Goal: Use online tool/utility: Utilize a website feature to perform a specific function

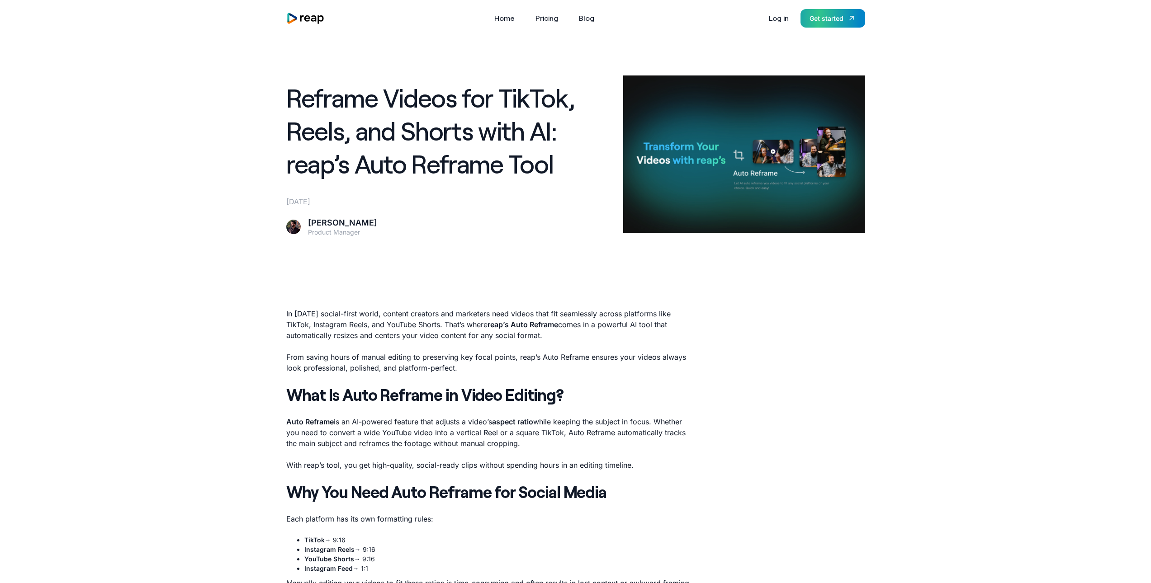
click at [835, 17] on div "Get started" at bounding box center [826, 18] width 34 height 9
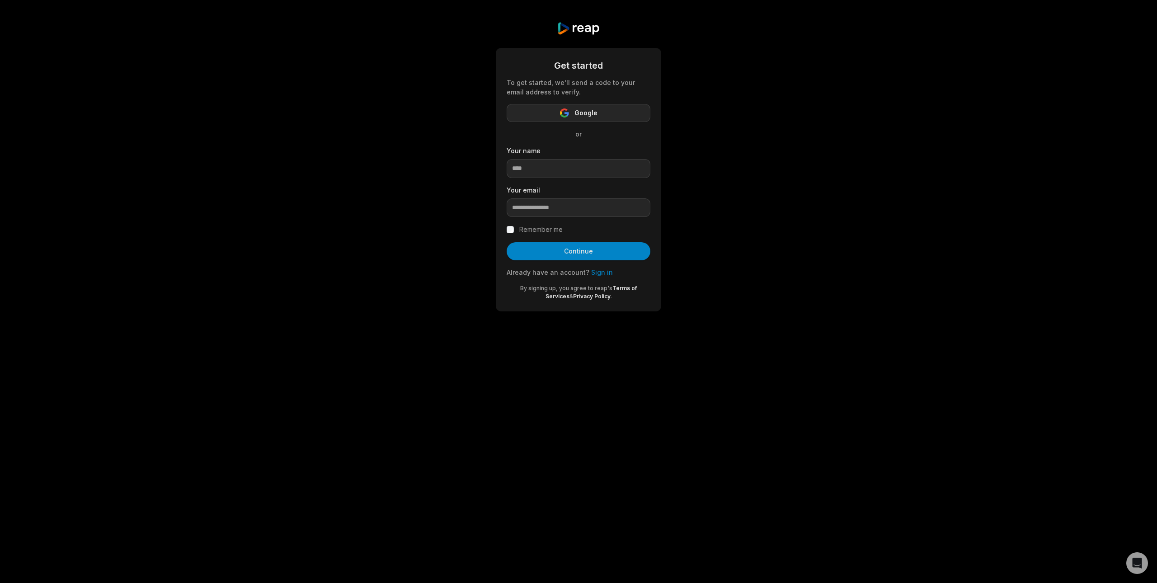
click at [549, 110] on button "Google" at bounding box center [579, 113] width 144 height 18
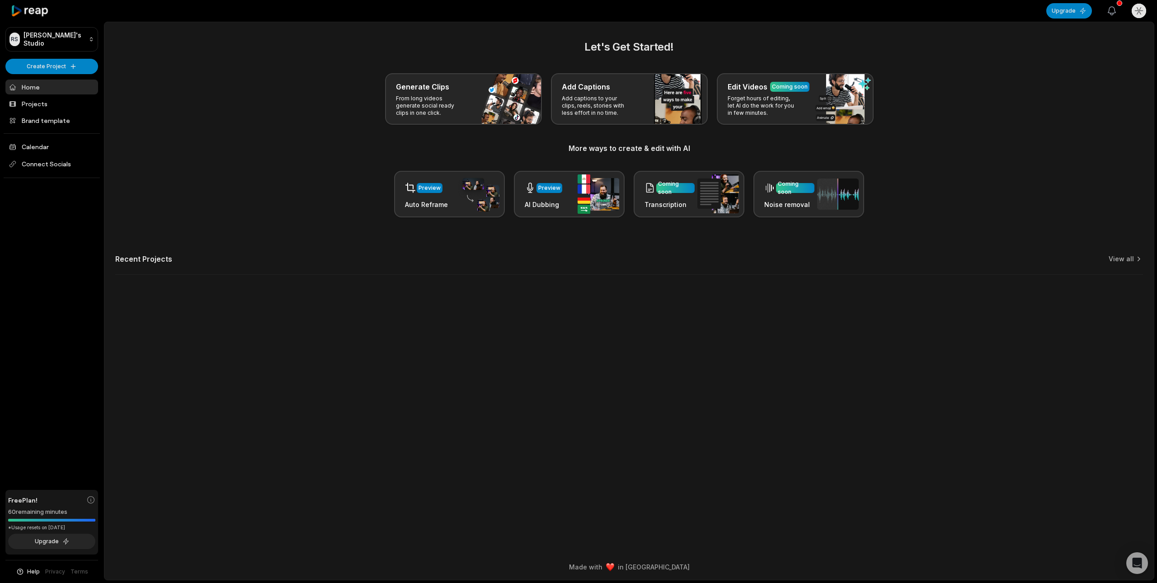
click at [1111, 12] on icon "button" at bounding box center [1112, 10] width 11 height 11
click at [73, 61] on html "RS Rodney's Studio Create Project Home Projects Brand template Calendar Connect…" at bounding box center [578, 291] width 1157 height 583
click at [56, 67] on html "RS Rodney's Studio Create Project Home Projects Brand template Calendar Connect…" at bounding box center [578, 291] width 1157 height 583
click at [55, 66] on html "RS Rodney's Studio Create Project Home Projects Brand template Calendar Connect…" at bounding box center [578, 291] width 1157 height 583
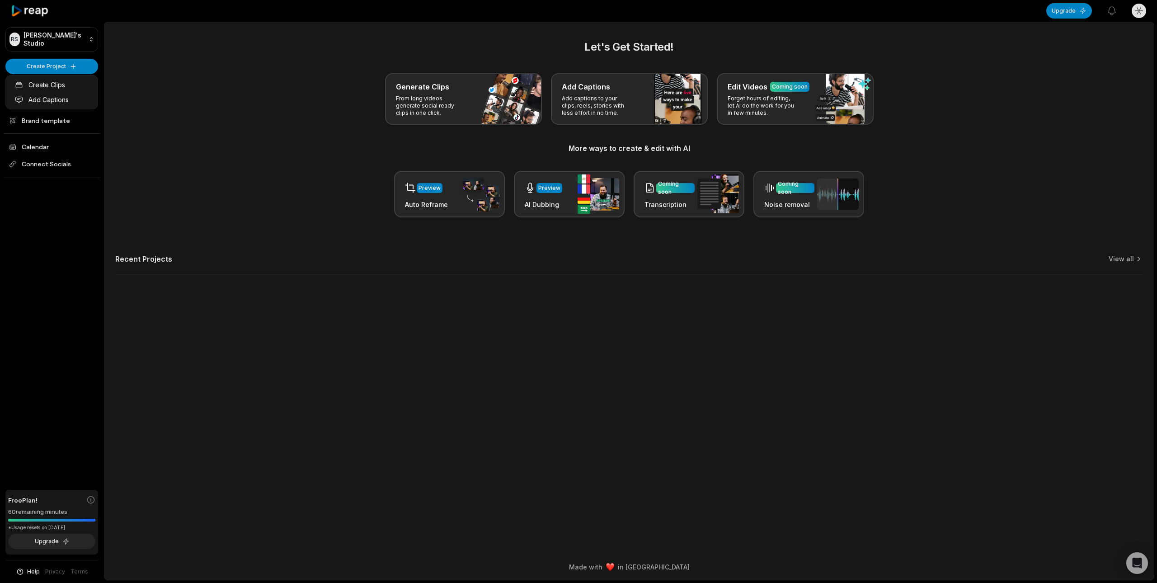
click at [170, 75] on html "RS Rodney's Studio Create Project Home Projects Brand template Calendar Connect…" at bounding box center [578, 291] width 1157 height 583
click at [48, 68] on html "RS Rodney's Studio Create Project Home Projects Brand template Calendar Connect…" at bounding box center [578, 291] width 1157 height 583
click at [70, 86] on link "Create Clips" at bounding box center [52, 84] width 88 height 15
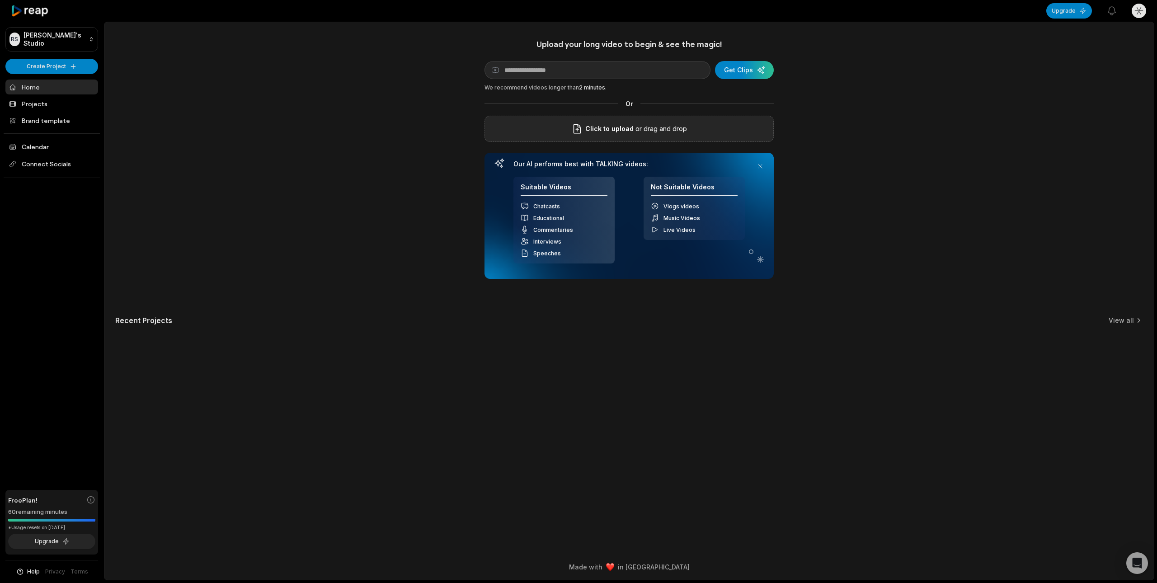
click at [647, 129] on p "or drag and drop" at bounding box center [660, 128] width 53 height 11
click at [757, 166] on button at bounding box center [760, 166] width 13 height 13
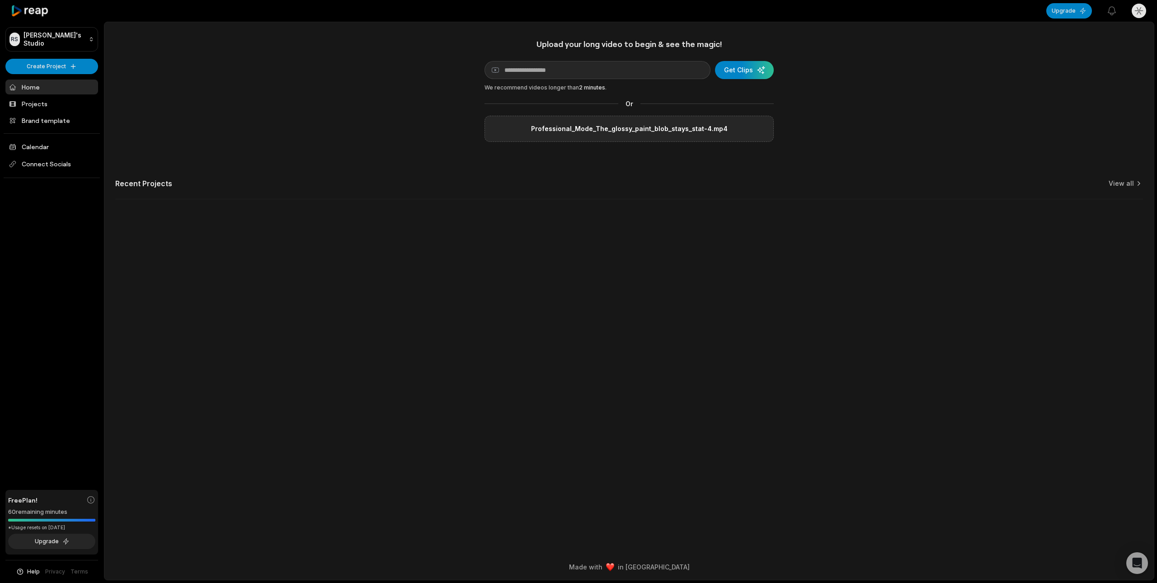
click at [577, 129] on label "Professional_Mode_The_glossy_paint_blob_stays_stat-4.mp4" at bounding box center [629, 128] width 197 height 11
click at [0, 0] on input "Professional_Mode_The_glossy_paint_blob_stays_stat-4.mp4" at bounding box center [0, 0] width 0 height 0
click at [754, 71] on div "submit" at bounding box center [744, 70] width 59 height 18
click at [846, 139] on div "Upload your long video to begin & see the magic! YouTube link Get Clips Paste a…" at bounding box center [629, 128] width 1050 height 179
click at [1118, 193] on link "View all" at bounding box center [1121, 191] width 25 height 9
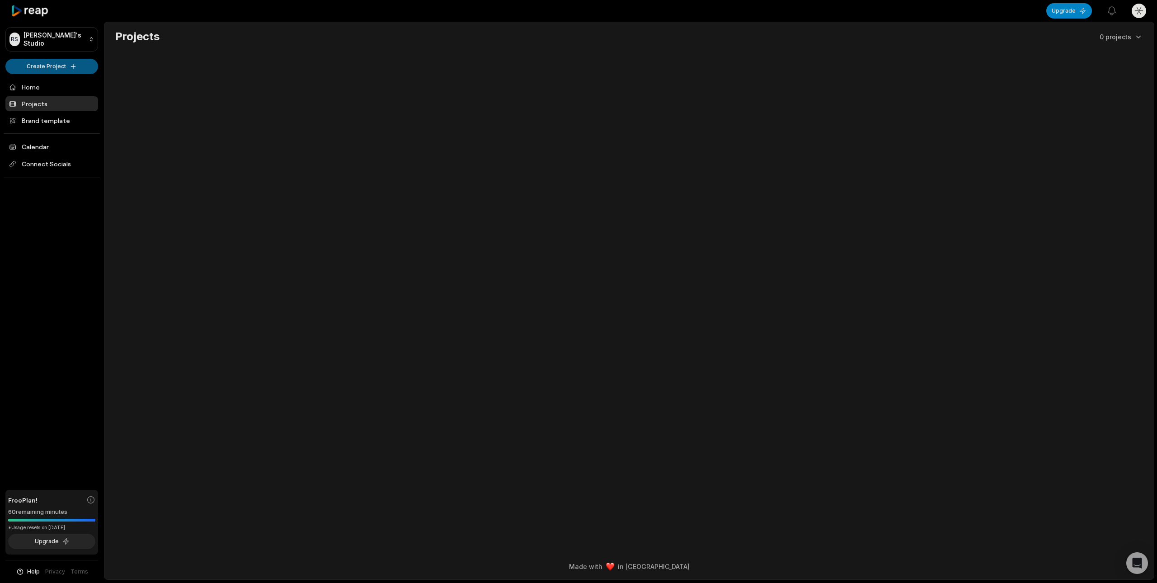
click at [55, 65] on html "RS Rodney's Studio Create Project Home Projects Brand template Calendar Connect…" at bounding box center [578, 291] width 1157 height 583
click at [65, 84] on link "Create Clips" at bounding box center [52, 84] width 88 height 15
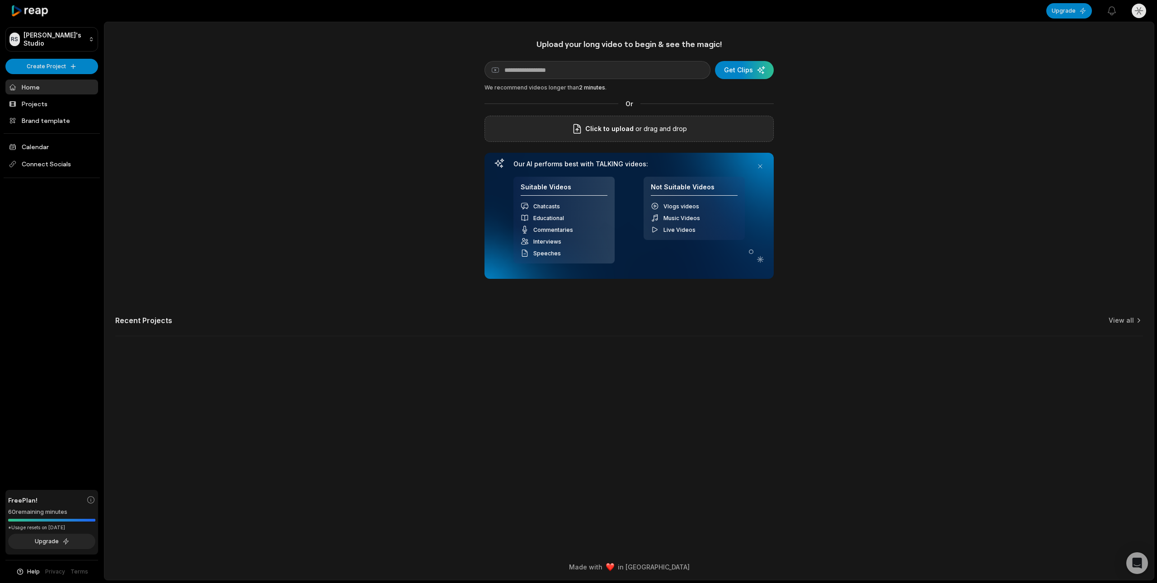
click at [624, 133] on span "Click to upload" at bounding box center [609, 128] width 48 height 11
click at [0, 0] on input "Click to upload" at bounding box center [0, 0] width 0 height 0
click at [692, 223] on div "Vlogs videos Music Videos Live Videos" at bounding box center [694, 218] width 87 height 32
click at [598, 244] on div "Interviews" at bounding box center [564, 241] width 87 height 8
click at [760, 167] on button at bounding box center [760, 166] width 13 height 13
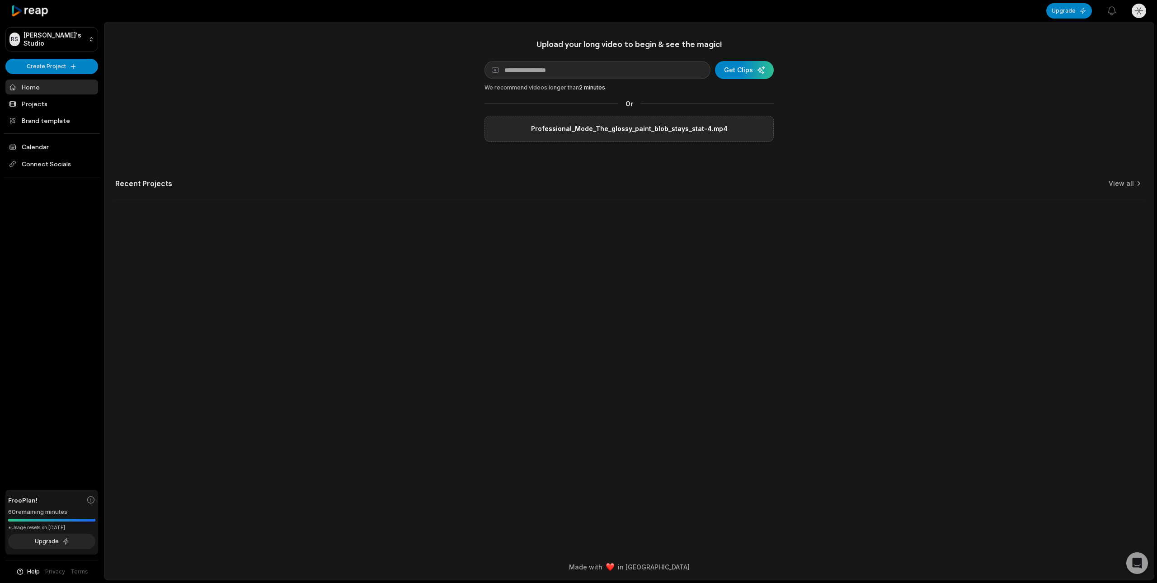
click at [724, 228] on main "Upload your long video to begin & see the magic! YouTube link Get Clips We reco…" at bounding box center [629, 288] width 1050 height 532
click at [688, 462] on main "Upload your long video to begin & see the magic! YouTube link Get Clips We reco…" at bounding box center [629, 288] width 1050 height 532
click at [64, 43] on html "RS Rodney's Studio Create Project Home Projects Brand template Calendar Connect…" at bounding box center [578, 291] width 1157 height 583
click at [159, 48] on html "RS Rodney's Studio Create Project Home Projects Brand template Calendar Connect…" at bounding box center [578, 291] width 1157 height 583
click at [1078, 17] on button "Upgrade" at bounding box center [1070, 10] width 46 height 15
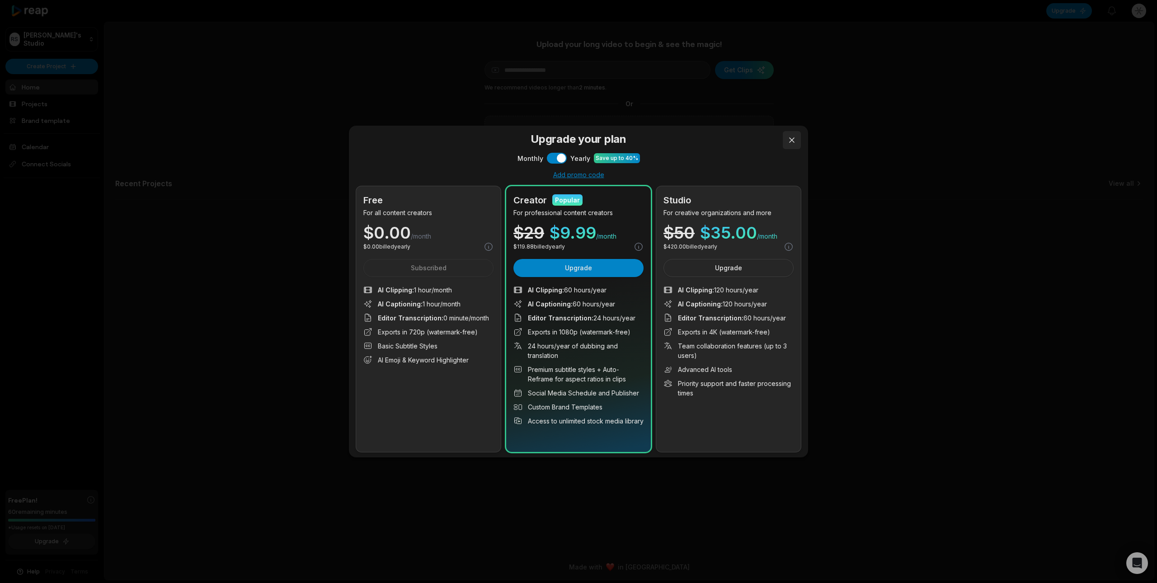
click at [790, 140] on button at bounding box center [792, 140] width 18 height 18
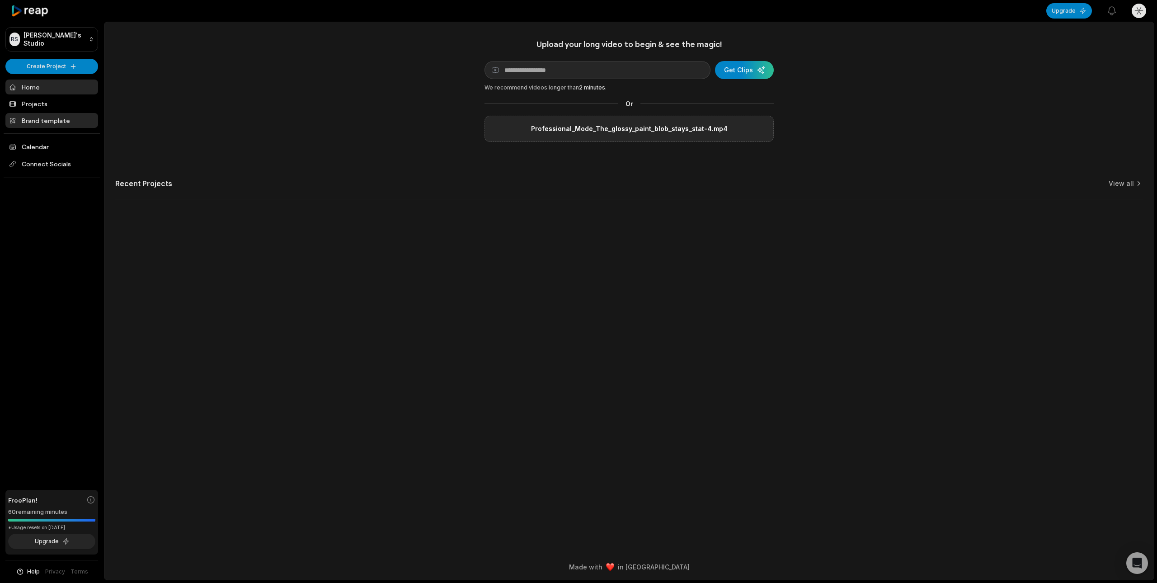
click at [40, 118] on link "Brand template" at bounding box center [51, 120] width 93 height 15
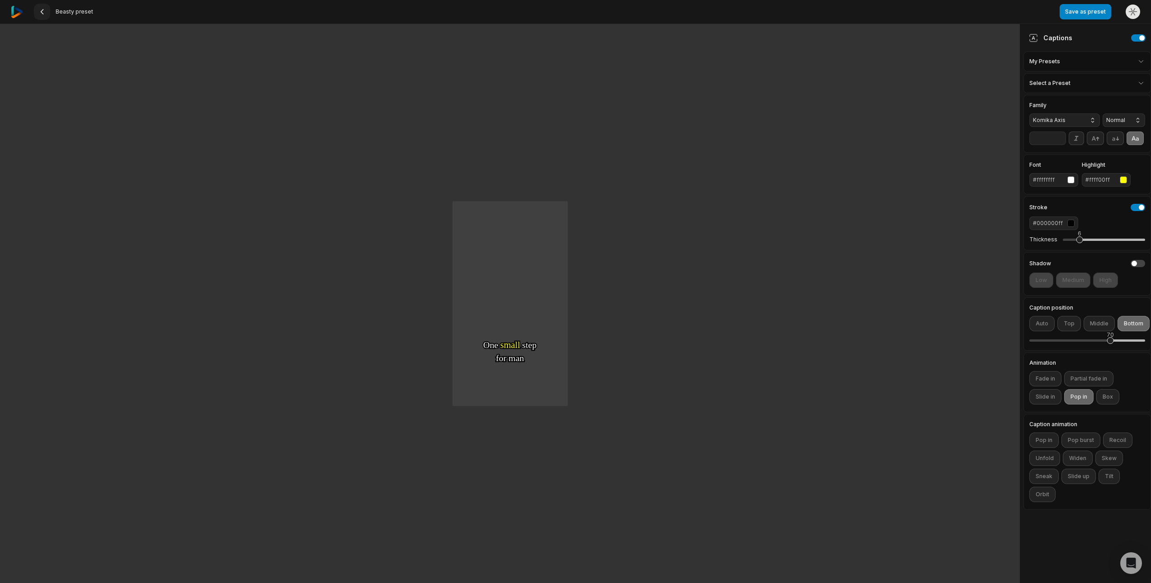
click at [38, 15] on icon at bounding box center [41, 11] width 7 height 7
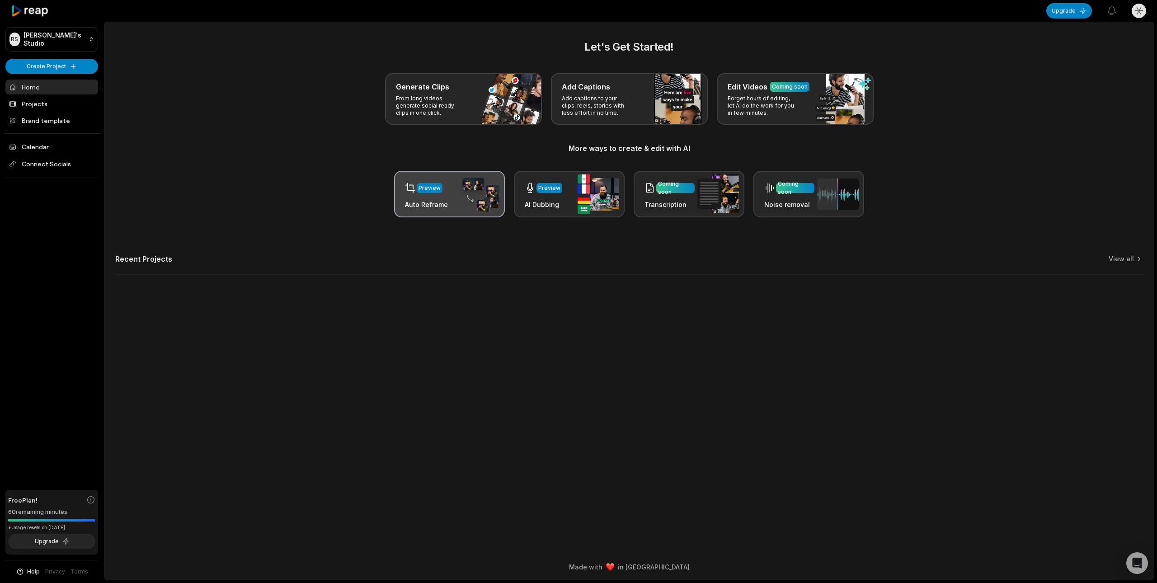
click at [435, 188] on div "Preview" at bounding box center [430, 188] width 22 height 8
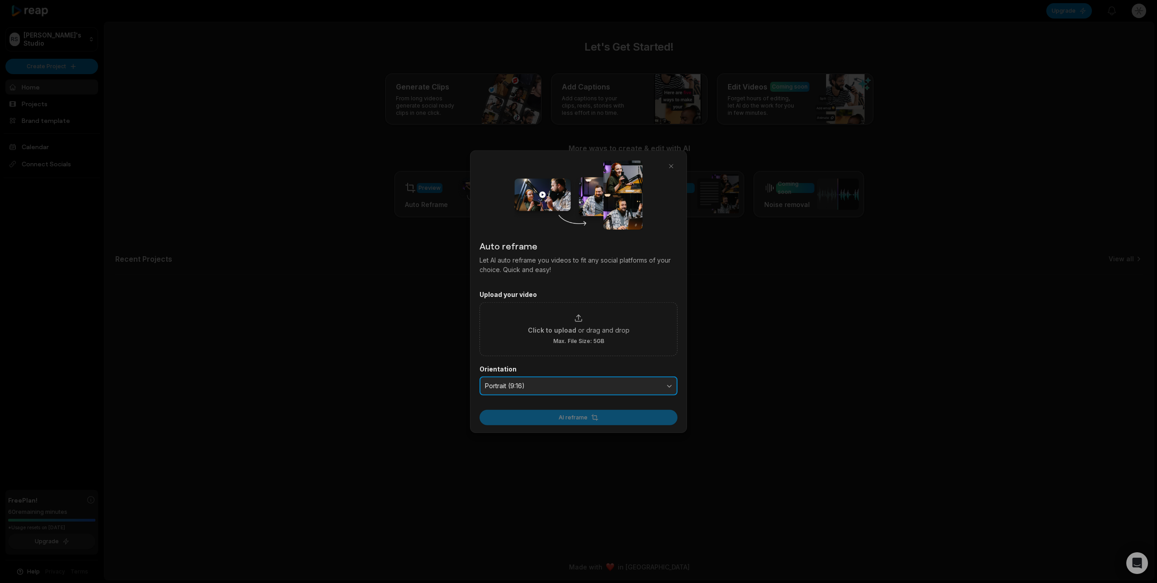
click at [571, 384] on span "Portrait (9:16)" at bounding box center [572, 386] width 175 height 8
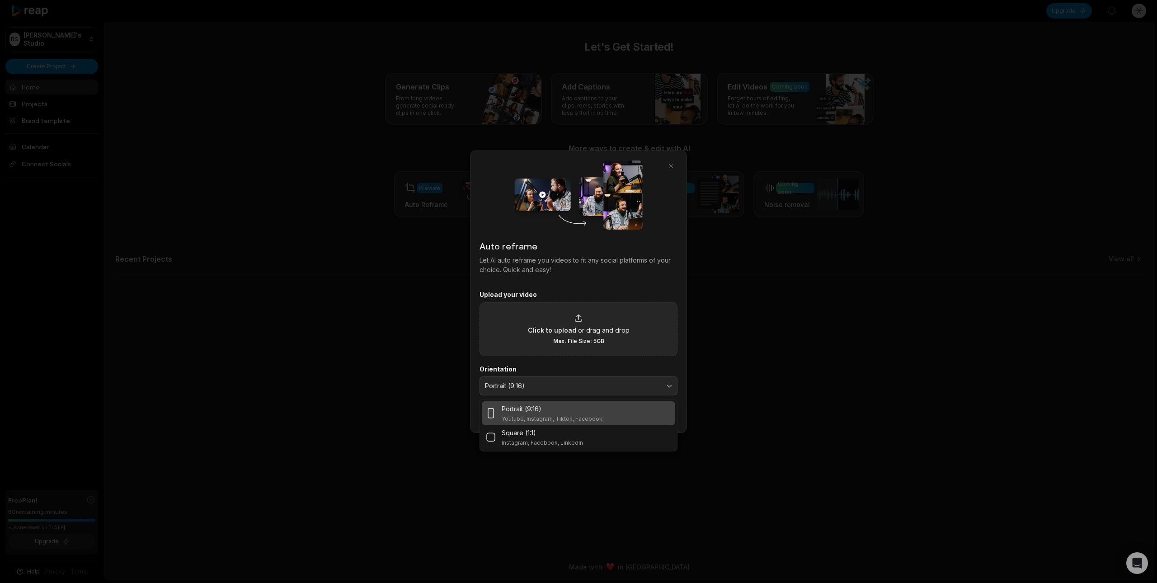
click at [560, 343] on span "Max. File Size: 5GB" at bounding box center [578, 340] width 51 height 7
click at [0, 0] on input "Click to upload or drag and drop Max. File Size: 5GB" at bounding box center [0, 0] width 0 height 0
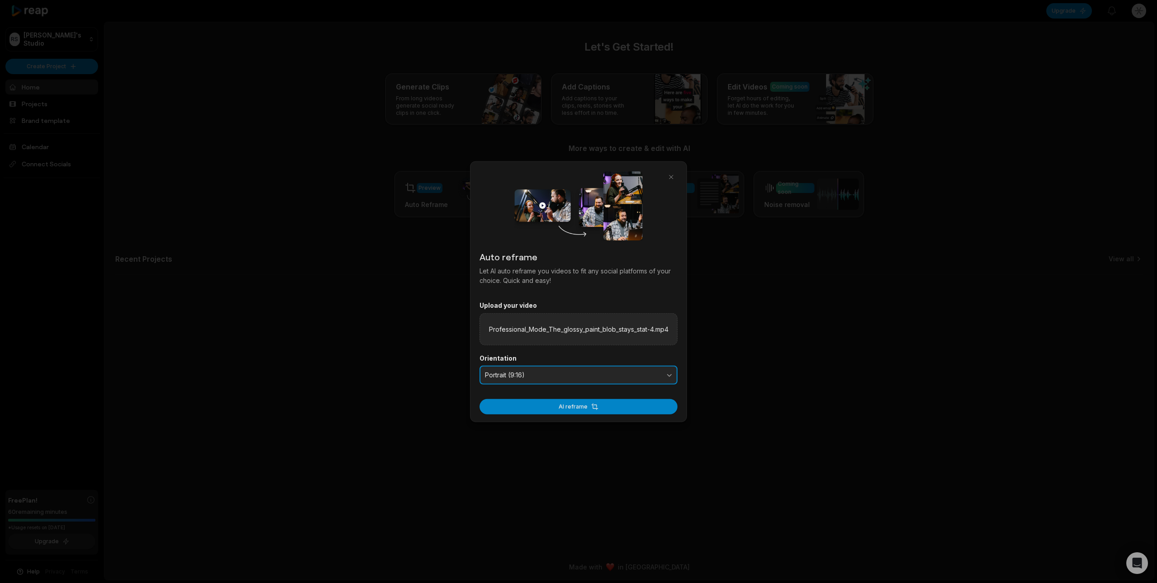
click at [547, 374] on span "Portrait (9:16)" at bounding box center [572, 375] width 175 height 8
click at [553, 360] on label "Orientation" at bounding box center [579, 358] width 198 height 8
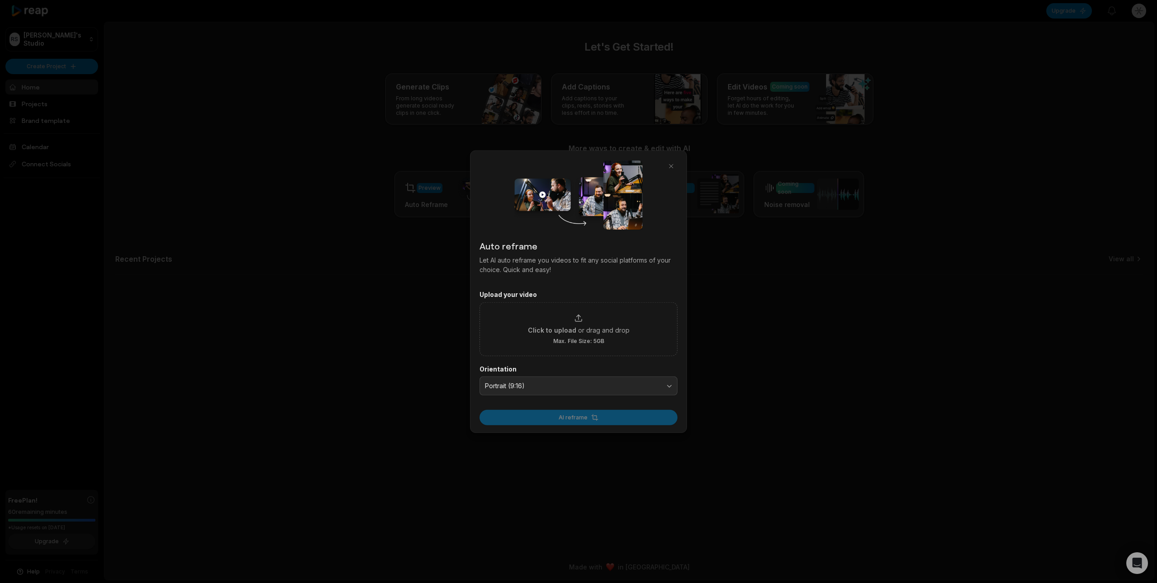
click at [801, 267] on div at bounding box center [578, 291] width 1157 height 583
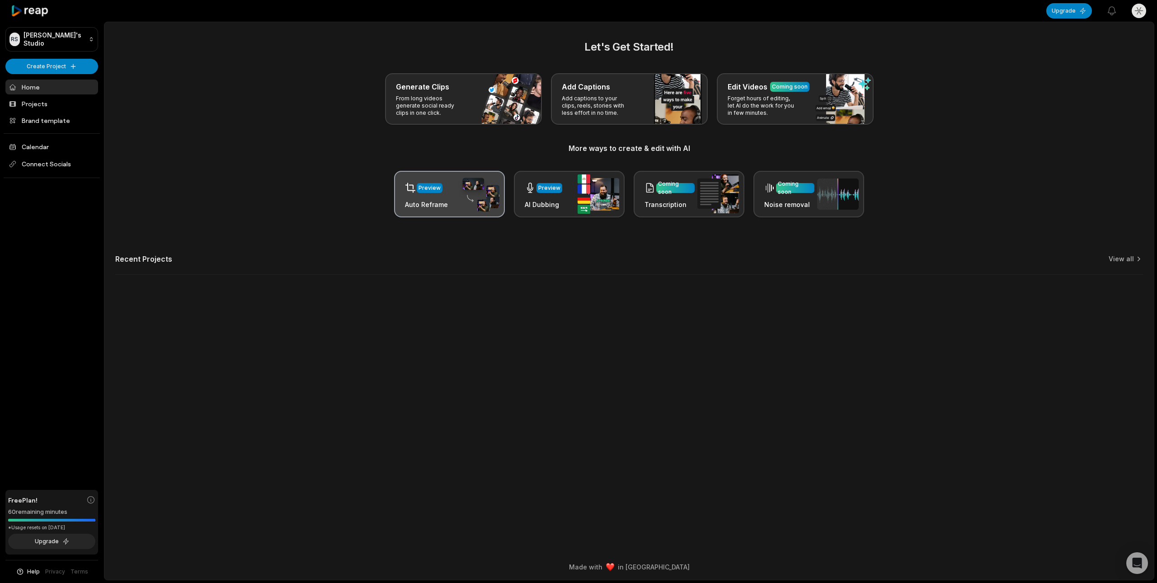
click at [453, 203] on div "Preview Auto Reframe" at bounding box center [449, 194] width 111 height 47
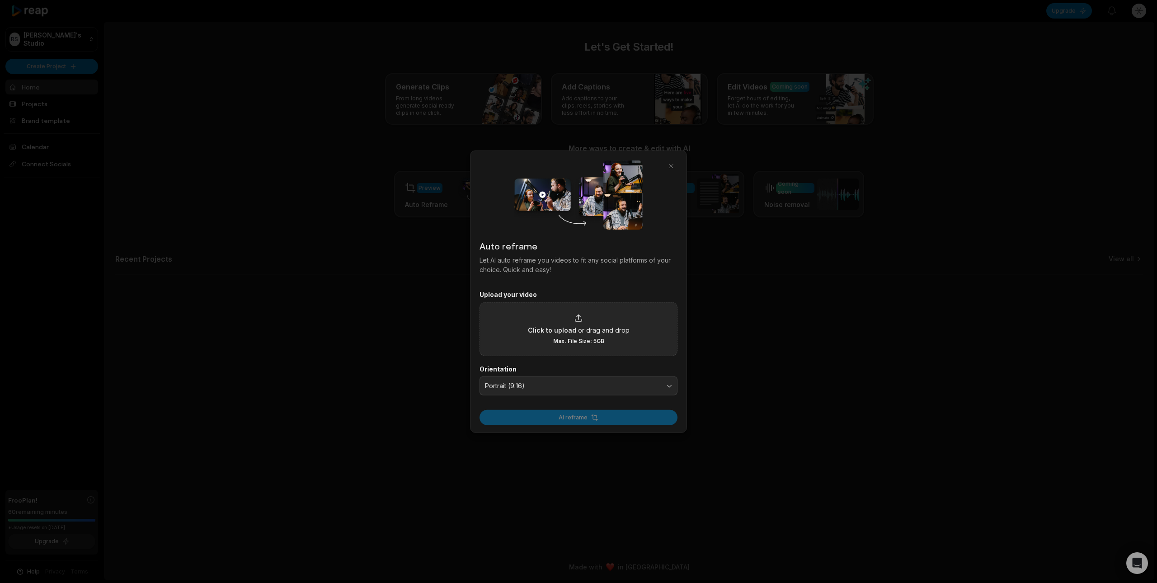
click at [566, 326] on span "Click to upload" at bounding box center [552, 329] width 48 height 9
click at [0, 0] on input "Click to upload or drag and drop Max. File Size: 5GB" at bounding box center [0, 0] width 0 height 0
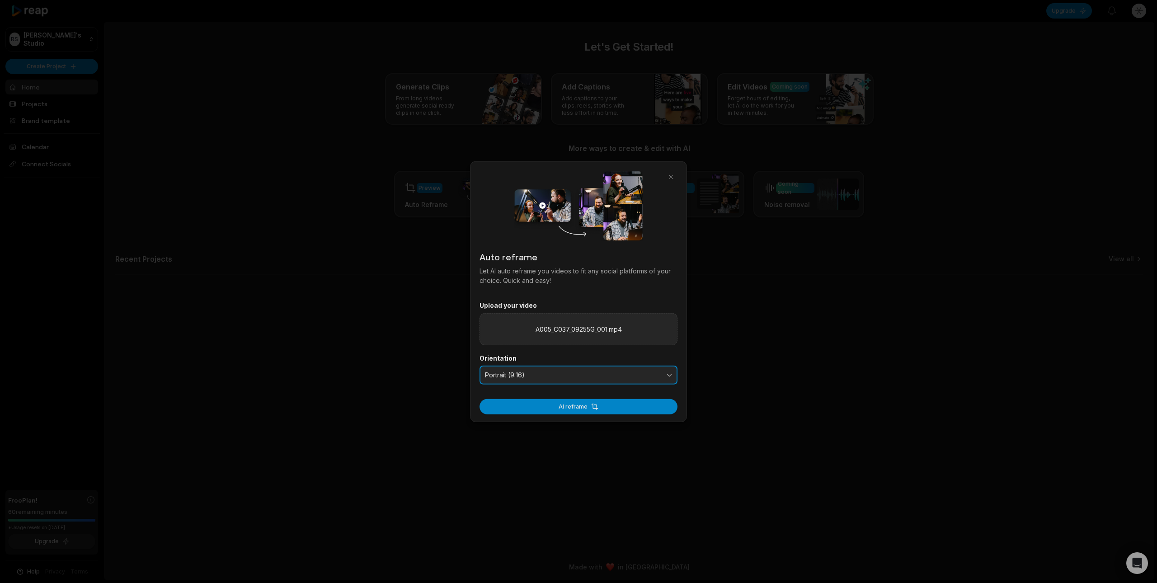
click at [543, 373] on span "Portrait (9:16)" at bounding box center [572, 375] width 175 height 8
click at [544, 397] on div "Portrait (9:16)" at bounding box center [552, 397] width 101 height 9
click at [562, 408] on button "AI reframe" at bounding box center [579, 406] width 198 height 15
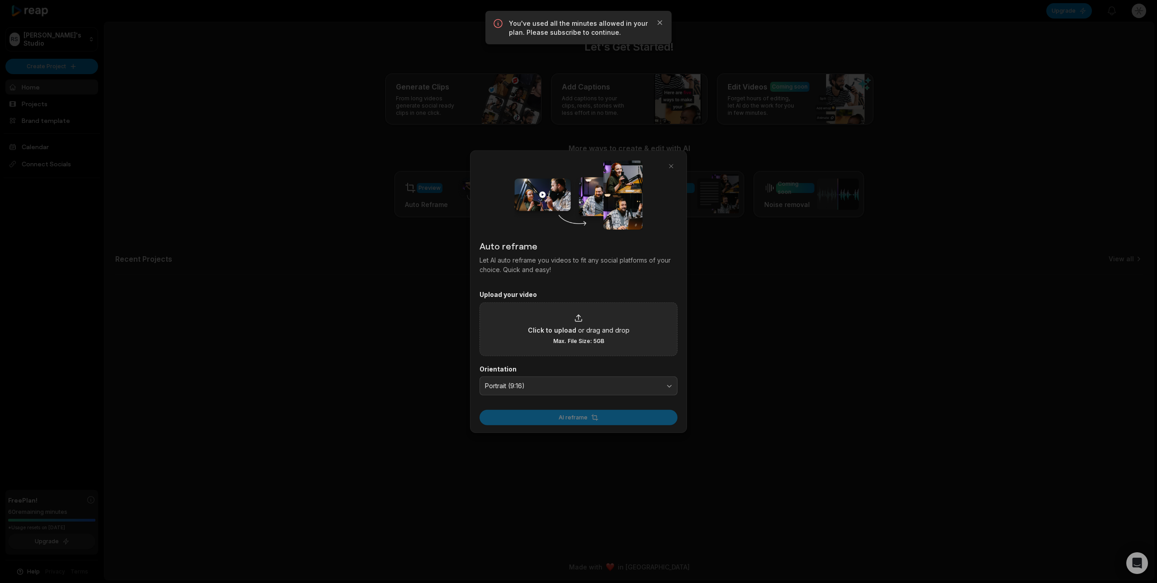
click at [372, 252] on div at bounding box center [578, 291] width 1157 height 583
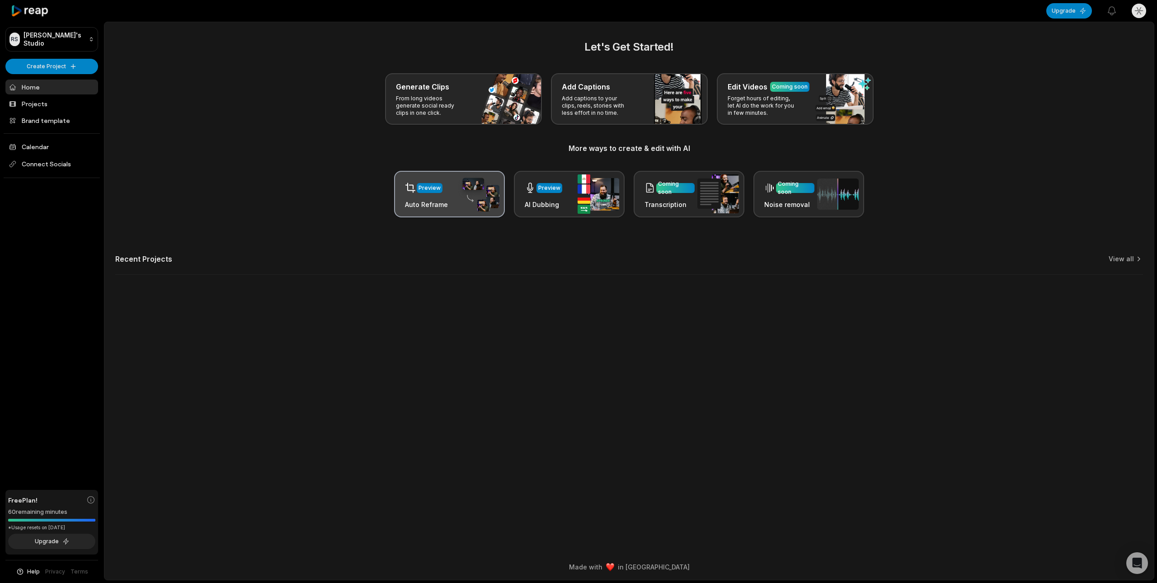
click at [431, 198] on div "Preview Auto Reframe" at bounding box center [426, 194] width 43 height 31
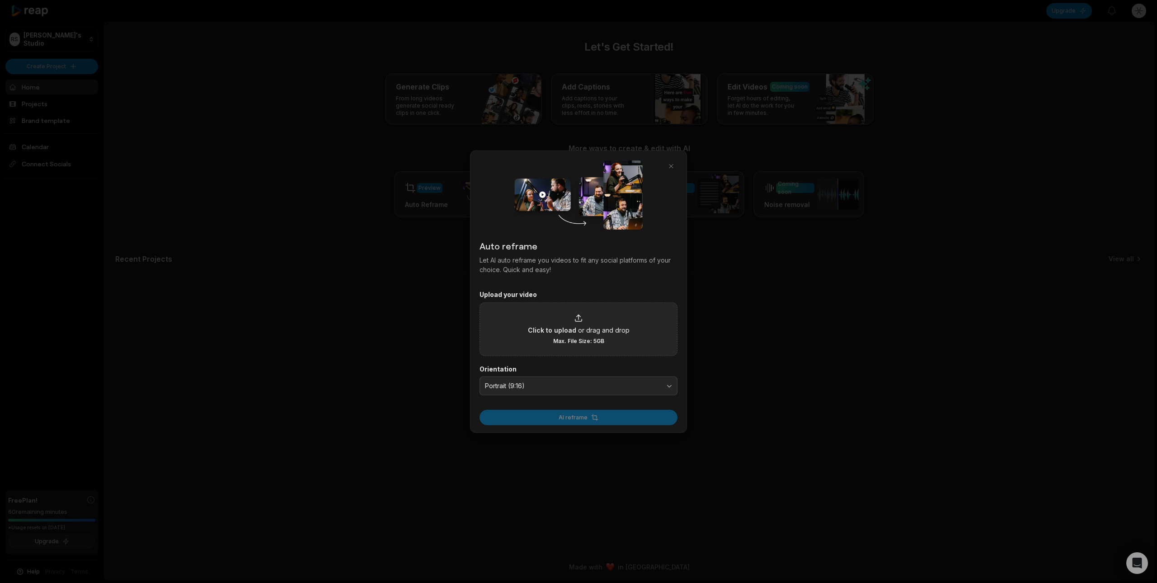
click at [569, 322] on div "Click to upload or drag and drop Max. File Size: 5GB" at bounding box center [579, 328] width 102 height 31
click at [0, 0] on input "Click to upload or drag and drop Max. File Size: 5GB" at bounding box center [0, 0] width 0 height 0
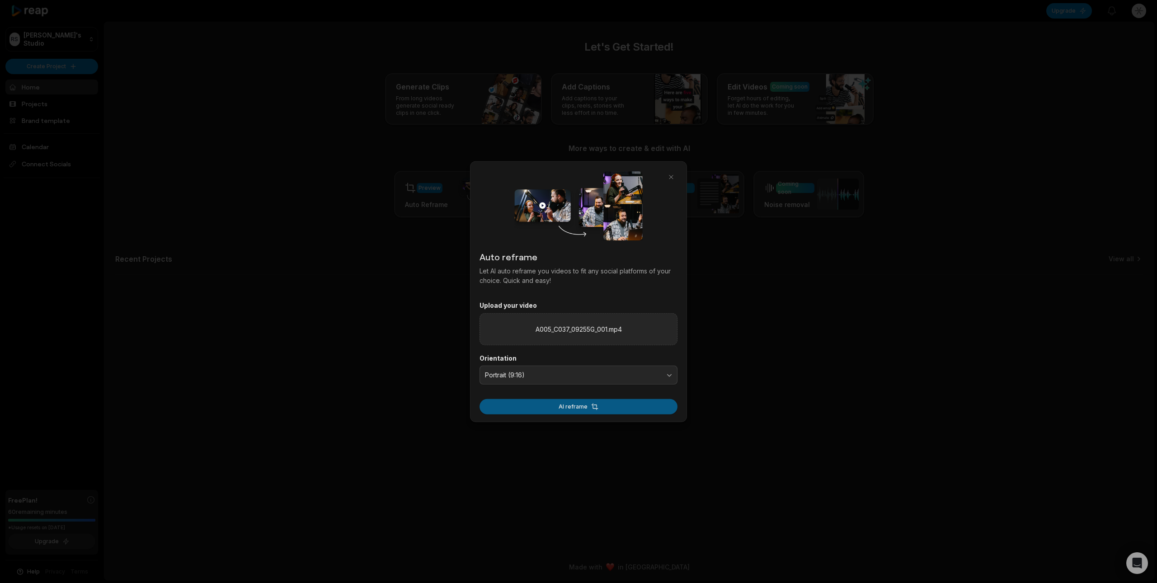
click at [589, 404] on button "AI reframe" at bounding box center [579, 406] width 198 height 15
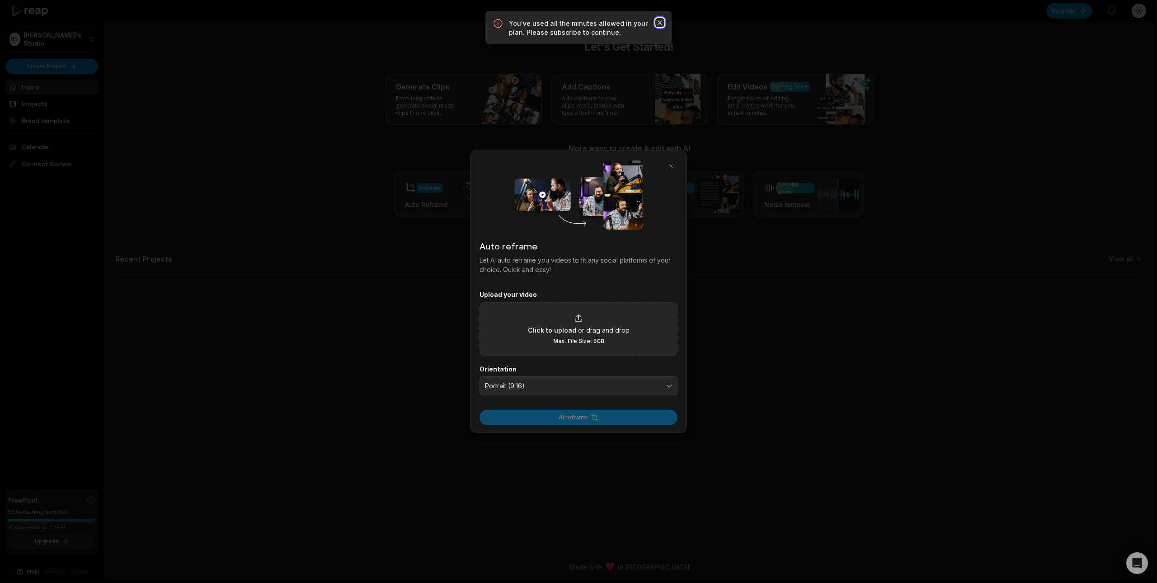
click at [659, 23] on icon "button" at bounding box center [660, 22] width 9 height 9
